Goal: Find specific page/section: Find specific page/section

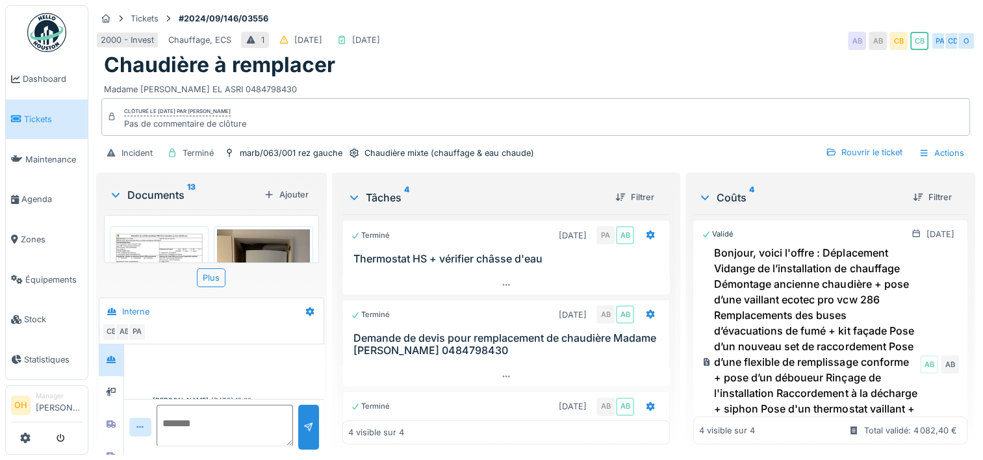
scroll to position [437, 0]
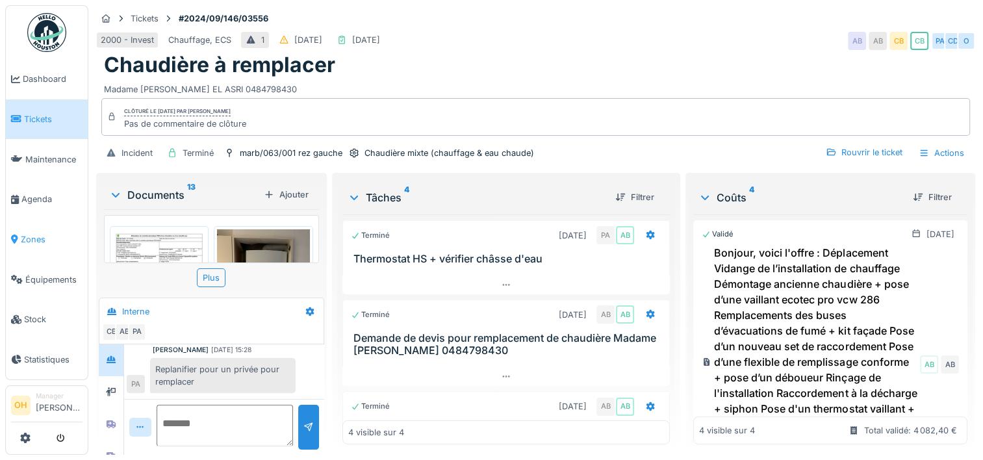
click at [29, 233] on span "Zones" at bounding box center [52, 239] width 62 height 12
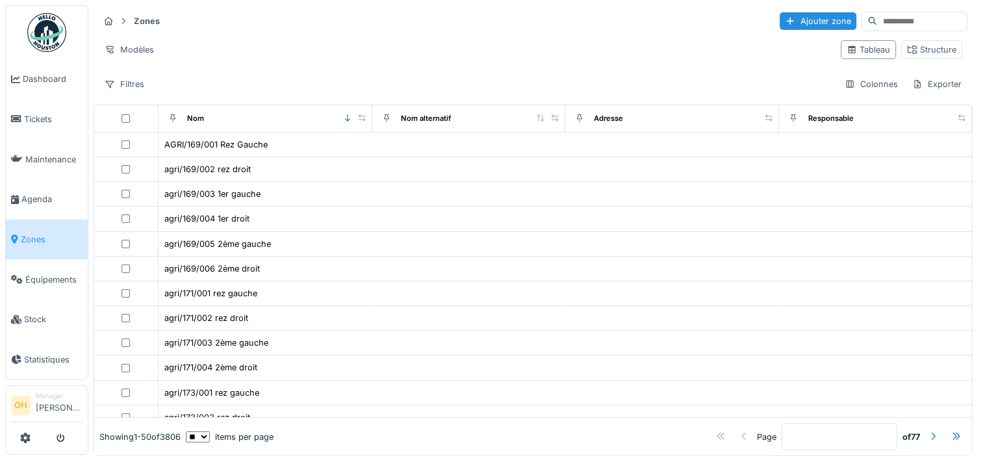
click at [877, 18] on input at bounding box center [922, 21] width 90 height 18
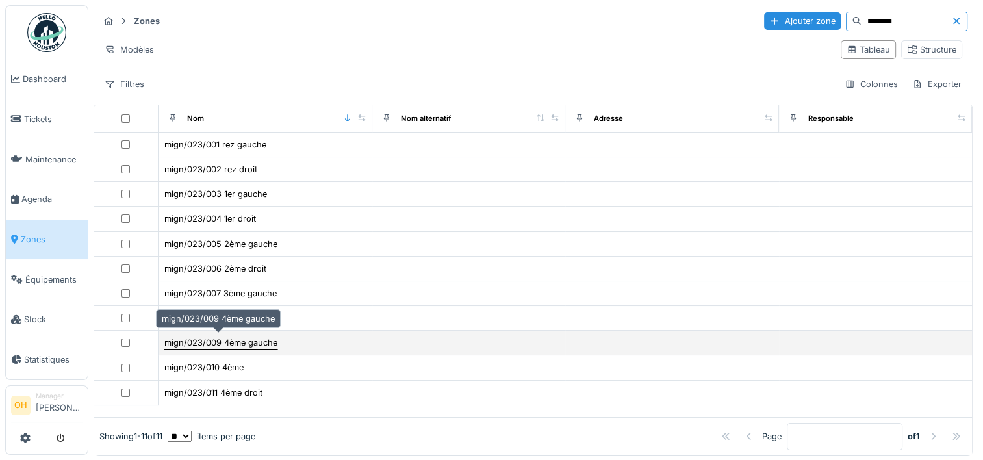
type input "********"
click at [234, 340] on div "mign/023/009 4ème gauche" at bounding box center [220, 342] width 113 height 12
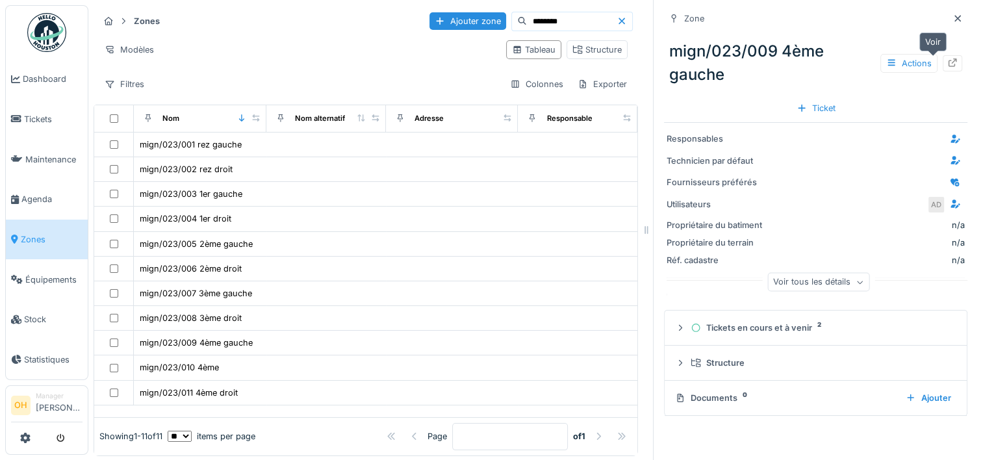
click at [943, 64] on div at bounding box center [952, 63] width 19 height 16
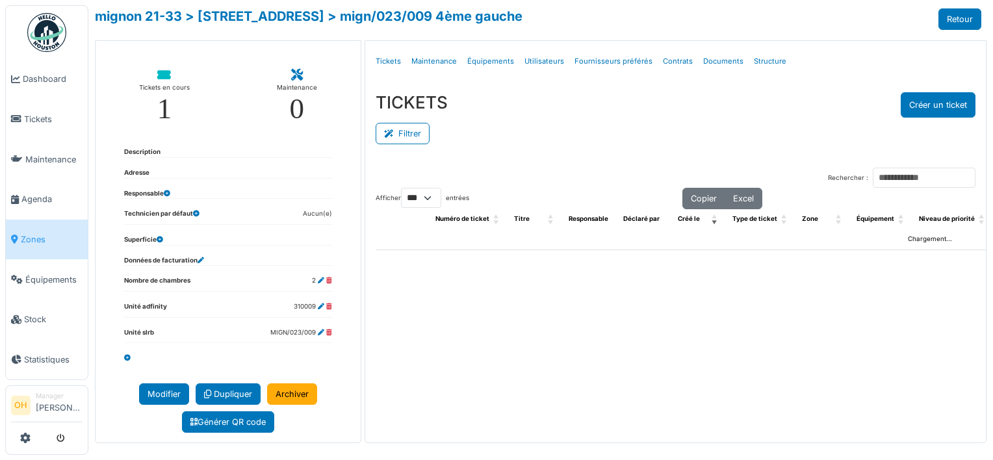
select select "***"
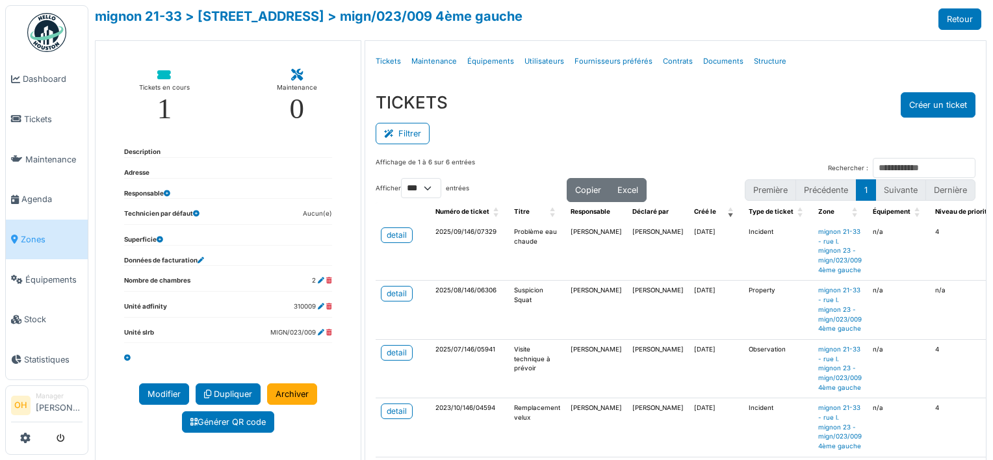
scroll to position [10, 0]
click at [387, 346] on div "detail" at bounding box center [397, 352] width 20 height 12
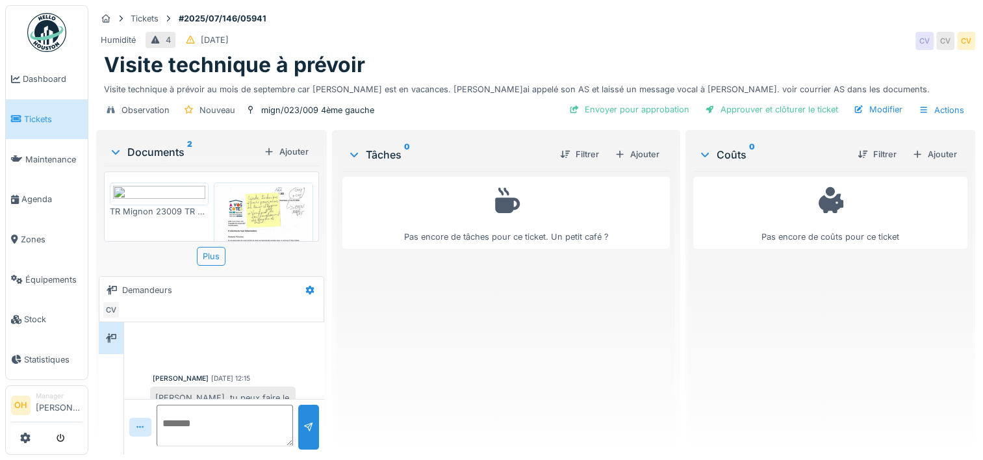
scroll to position [110, 0]
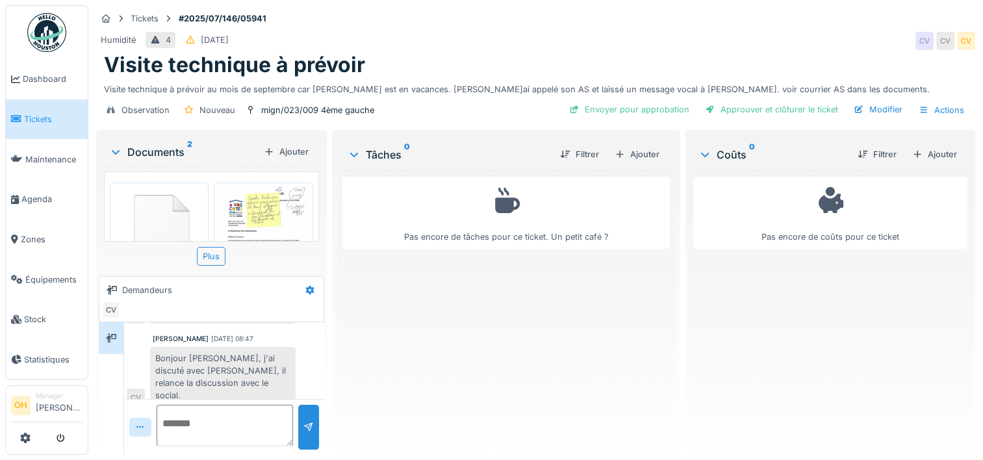
click at [229, 214] on img at bounding box center [263, 251] width 92 height 131
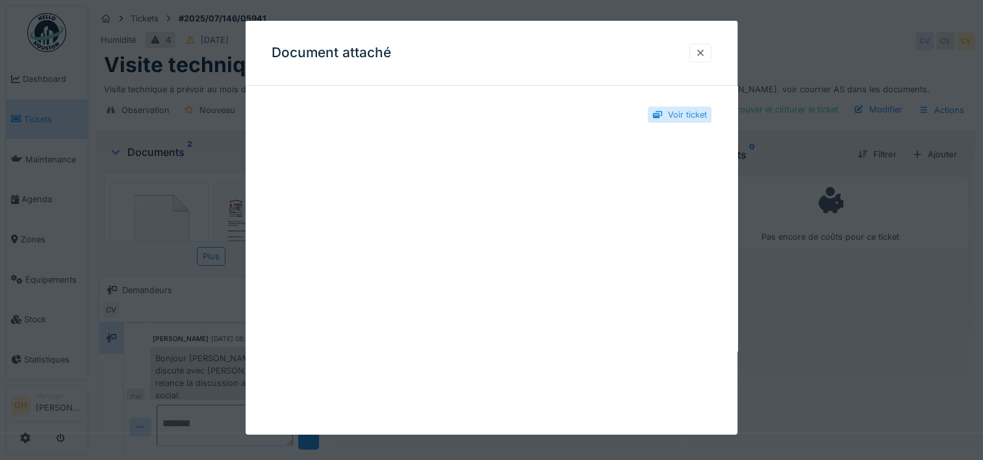
click at [702, 51] on div at bounding box center [700, 53] width 10 height 12
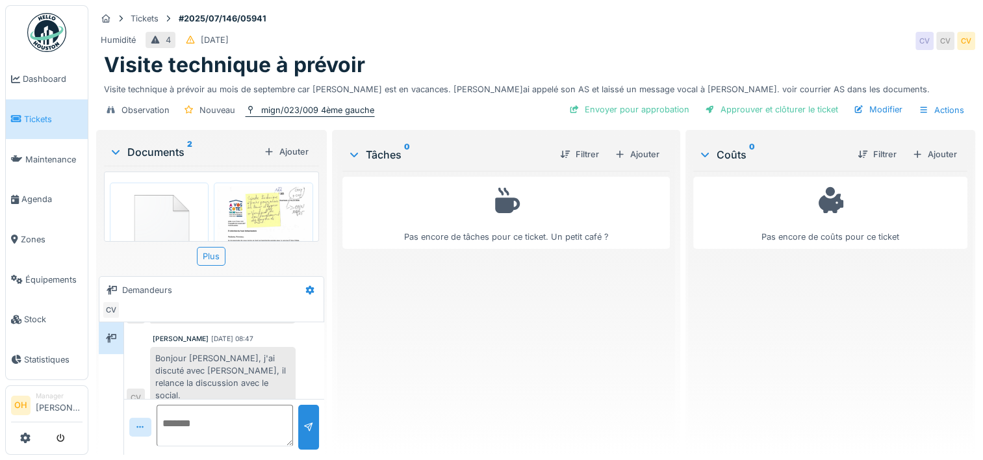
click at [339, 112] on div "mign/023/009 4ème gauche" at bounding box center [317, 110] width 113 height 12
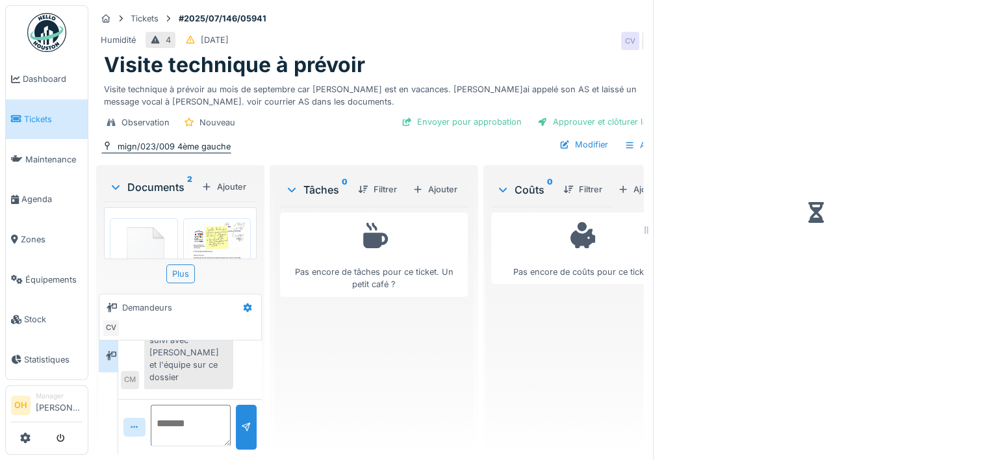
scroll to position [120, 0]
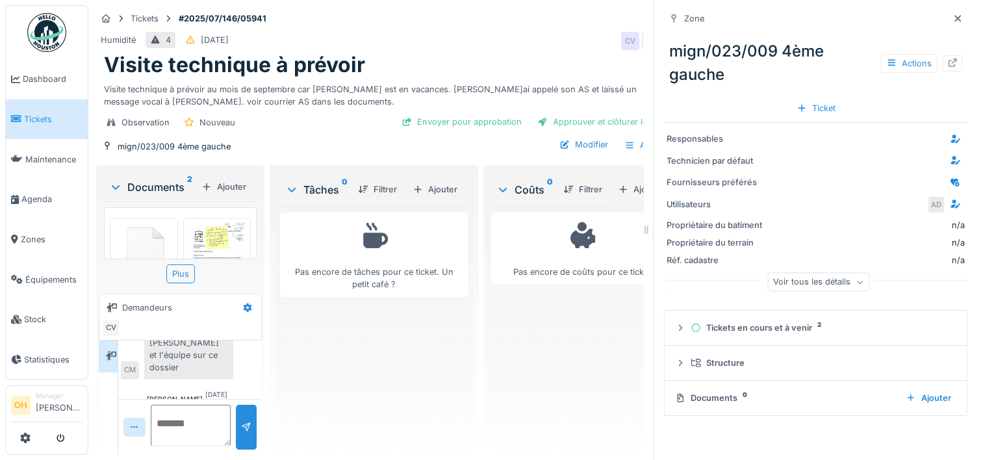
click at [943, 65] on div "mign/023/009 4ème gauche Actions" at bounding box center [815, 62] width 303 height 57
click at [948, 66] on icon at bounding box center [952, 62] width 8 height 8
click at [211, 236] on img at bounding box center [217, 265] width 62 height 86
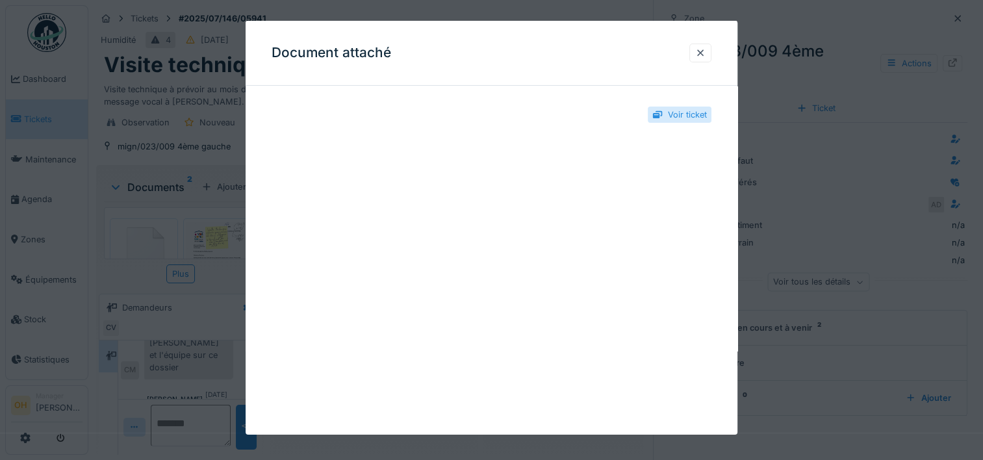
click at [719, 58] on div "Document attaché" at bounding box center [492, 53] width 492 height 65
click at [704, 55] on div at bounding box center [700, 53] width 10 height 12
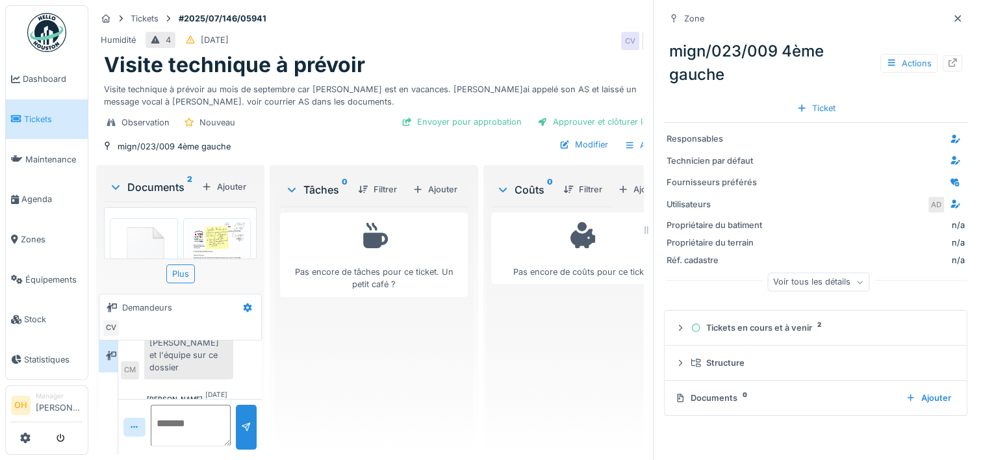
click at [202, 247] on img at bounding box center [217, 265] width 62 height 86
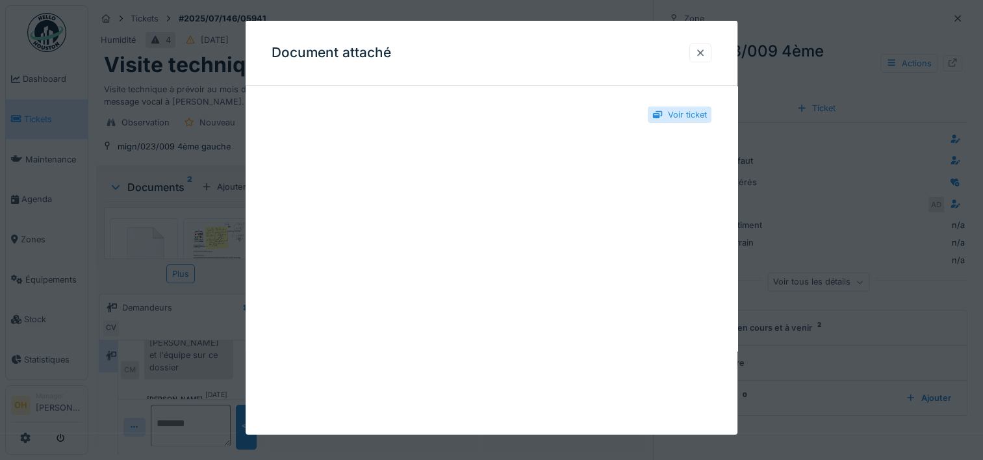
click at [702, 59] on div at bounding box center [700, 53] width 22 height 19
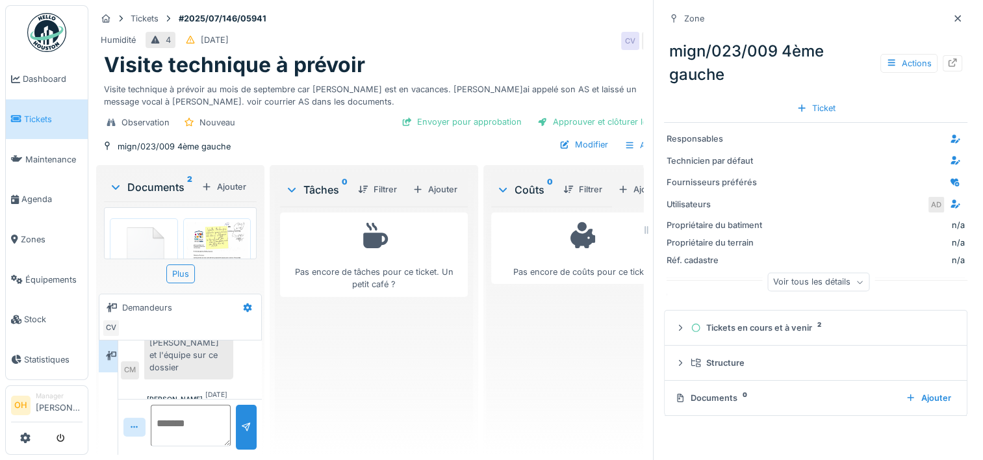
click at [208, 236] on img at bounding box center [217, 265] width 62 height 86
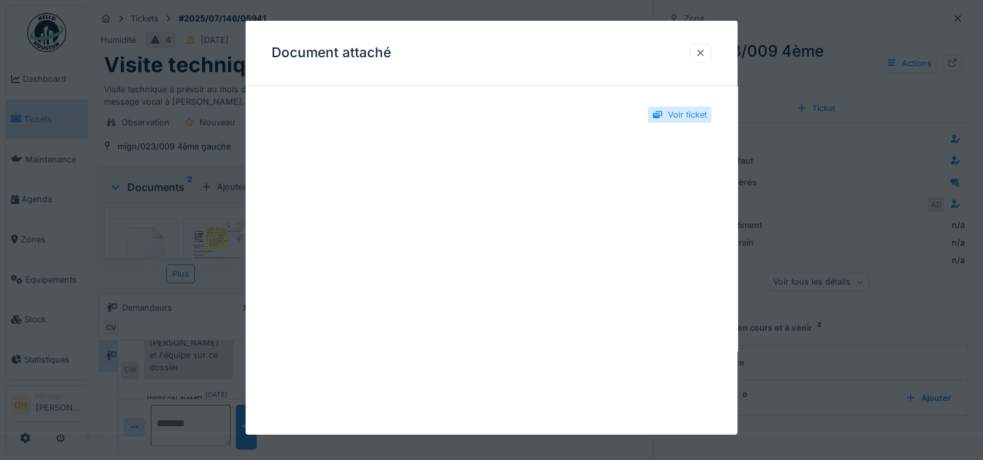
click at [705, 55] on div at bounding box center [700, 53] width 10 height 12
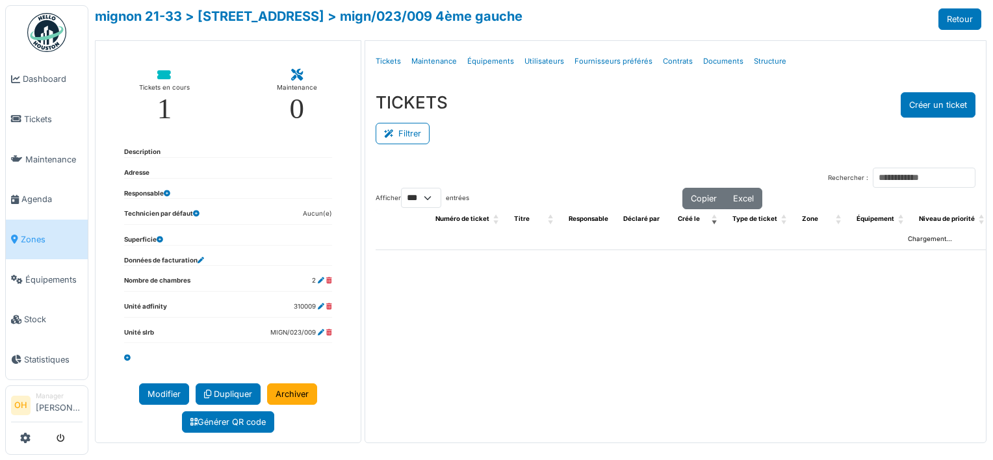
select select "***"
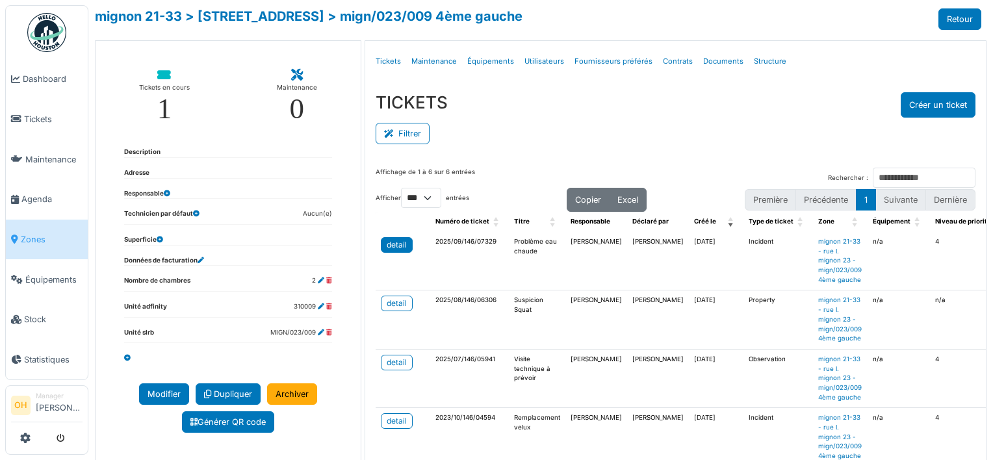
click at [392, 241] on div "detail" at bounding box center [397, 245] width 20 height 12
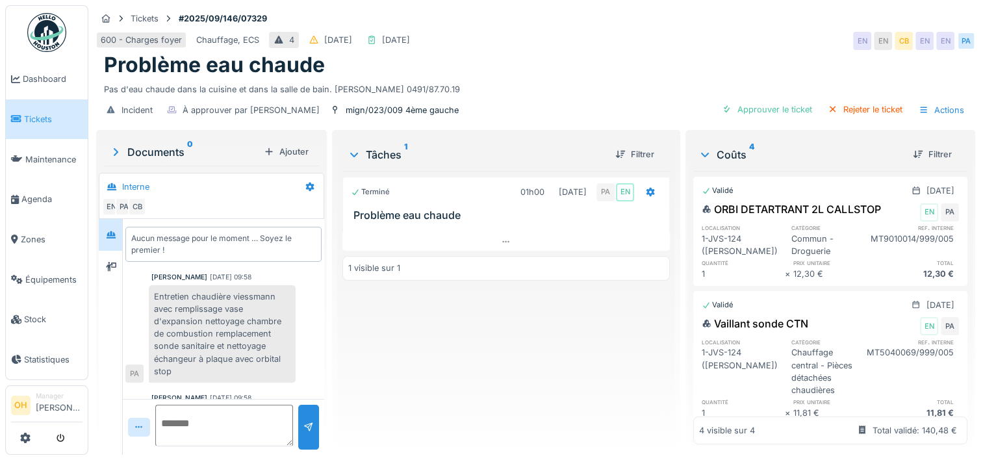
scroll to position [46, 0]
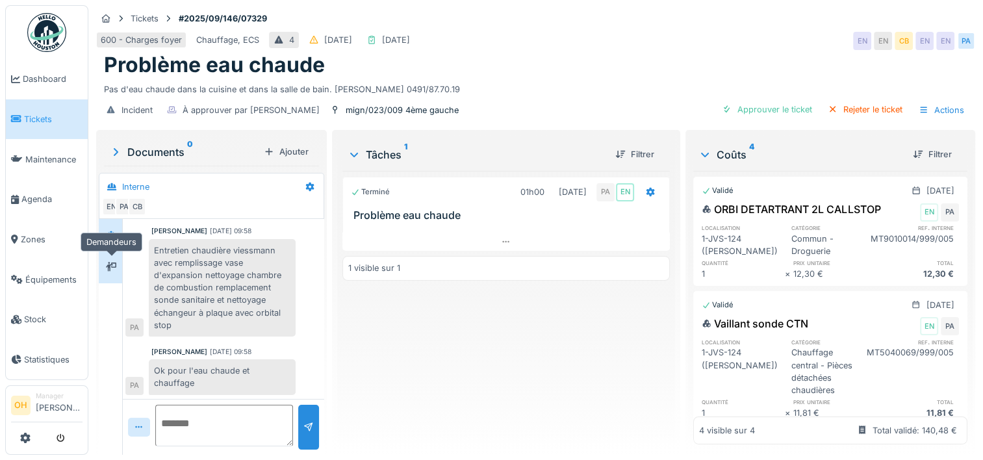
click at [112, 266] on icon at bounding box center [111, 266] width 10 height 9
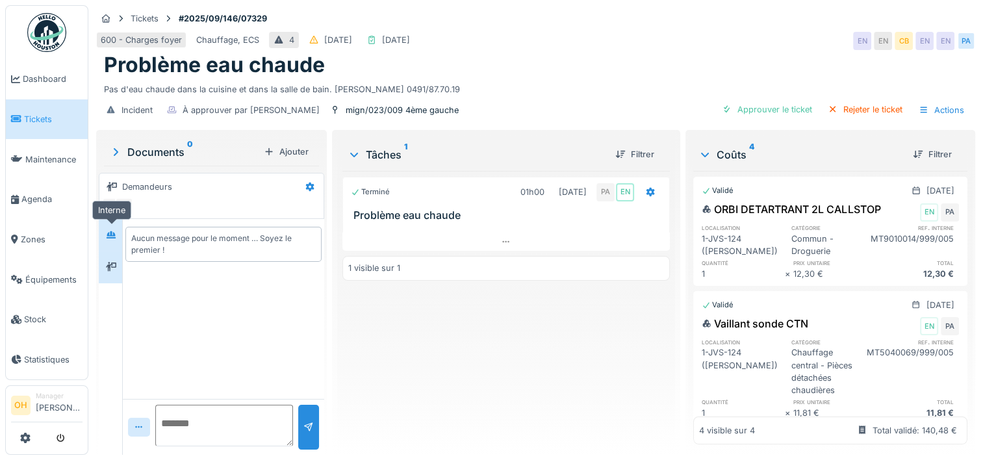
click at [108, 231] on icon at bounding box center [111, 235] width 10 height 8
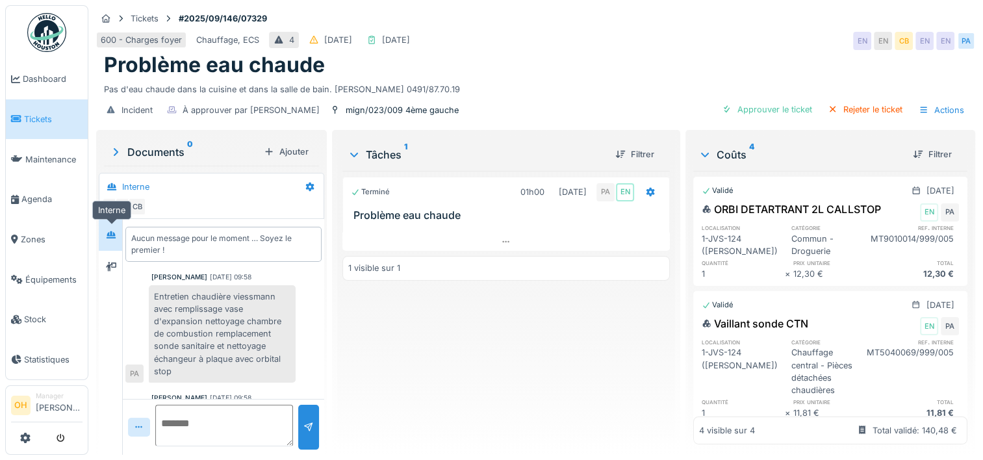
scroll to position [46, 0]
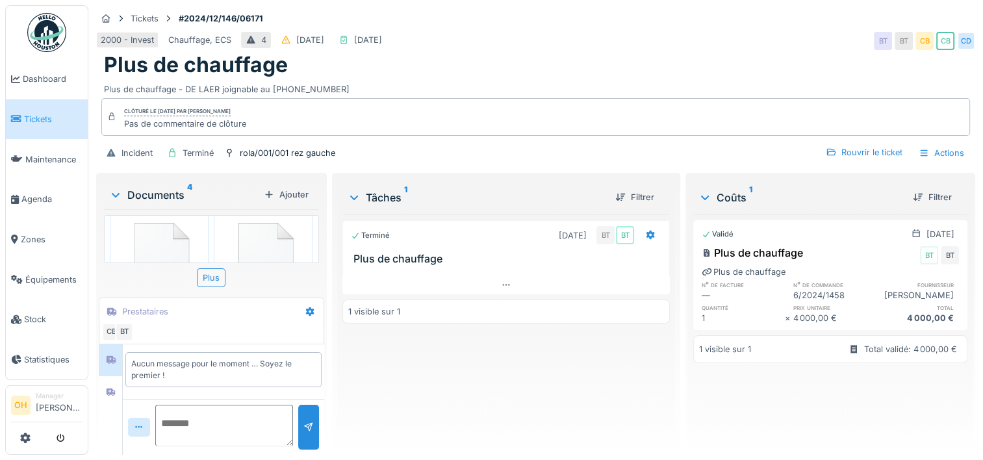
scroll to position [15, 0]
